Goal: Task Accomplishment & Management: Use online tool/utility

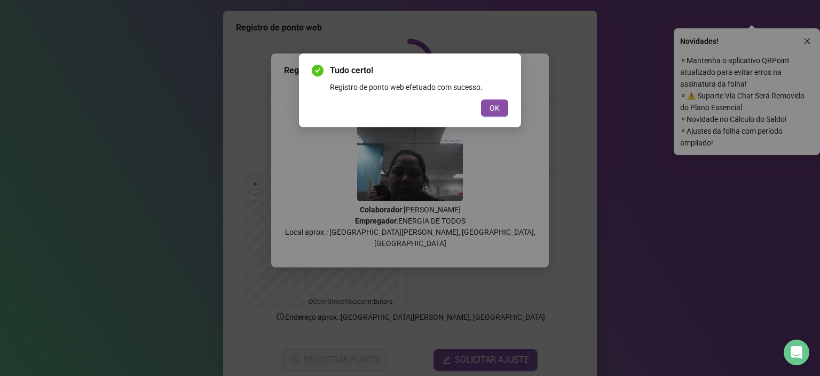
click at [500, 109] on span "OK" at bounding box center [495, 108] width 10 height 12
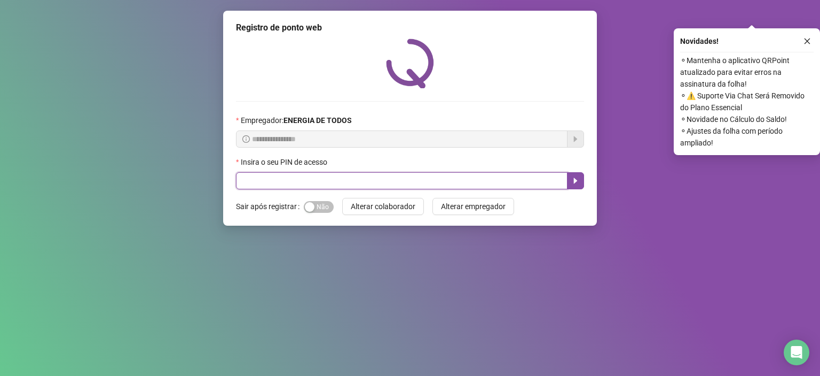
click at [335, 182] on input "text" at bounding box center [402, 180] width 332 height 17
type input "*****"
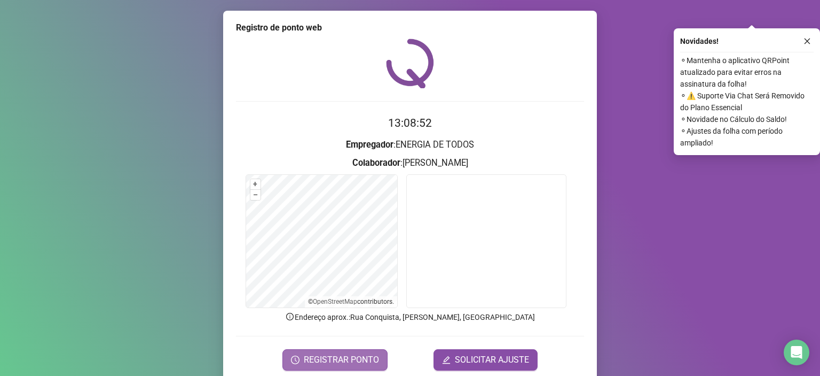
click at [312, 354] on span "REGISTRAR PONTO" at bounding box center [341, 359] width 75 height 13
